Goal: Task Accomplishment & Management: Complete application form

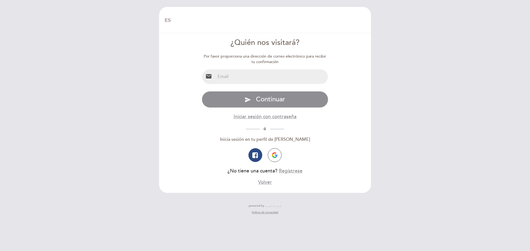
select select "es"
click at [257, 78] on input "email" at bounding box center [271, 77] width 113 height 15
click at [262, 79] on input "email" at bounding box center [271, 77] width 113 height 15
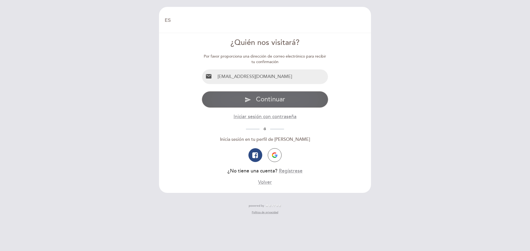
type input "[EMAIL_ADDRESS][DOMAIN_NAME]"
click at [228, 102] on button "send Continuar" at bounding box center [265, 99] width 127 height 17
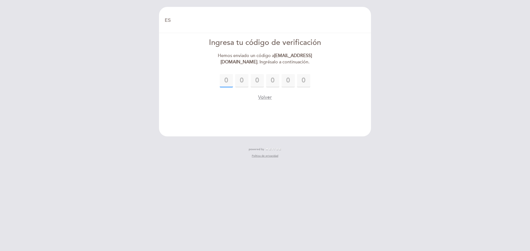
click at [229, 80] on input "text" at bounding box center [226, 80] width 13 height 13
type input "8"
type input "6"
type input "7"
type input "6"
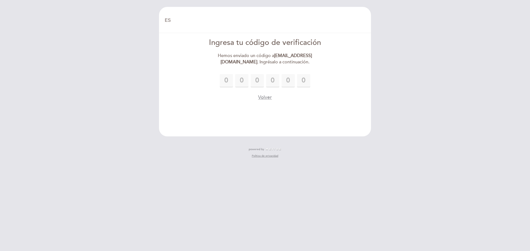
type input "9"
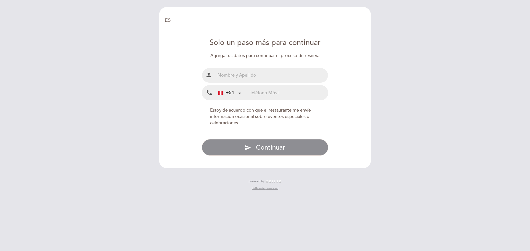
click at [254, 76] on input "text" at bounding box center [271, 75] width 113 height 15
type input "[PERSON_NAME]"
click at [269, 93] on input "tel" at bounding box center [289, 93] width 78 height 15
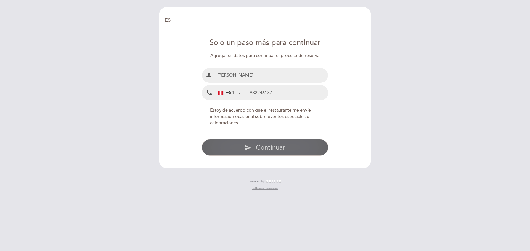
type input "982246137"
click at [247, 147] on icon "send" at bounding box center [247, 148] width 7 height 7
